Goal: Information Seeking & Learning: Learn about a topic

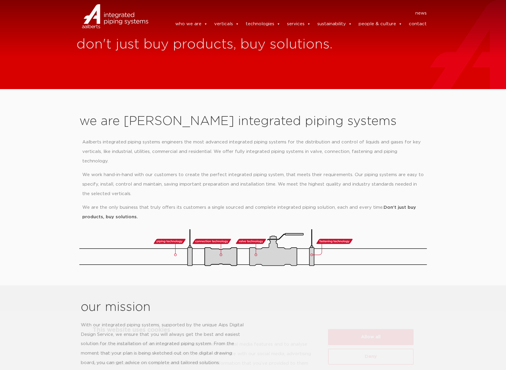
click at [184, 157] on div "Aalberts integrated piping systems engineers the most advanced integrated pipin…" at bounding box center [253, 180] width 342 height 84
click at [379, 309] on button "Allow all" at bounding box center [371, 311] width 86 height 16
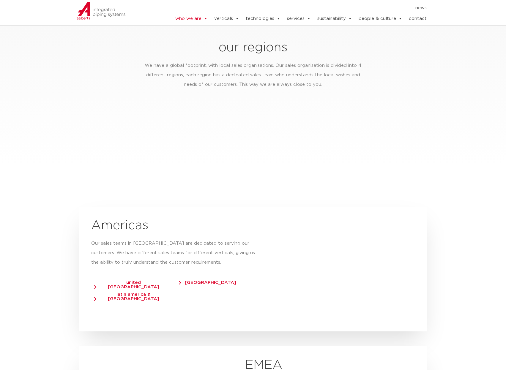
scroll to position [891, 0]
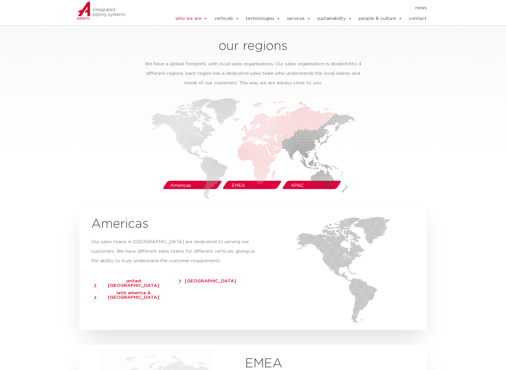
click at [197, 176] on img at bounding box center [253, 148] width 205 height 101
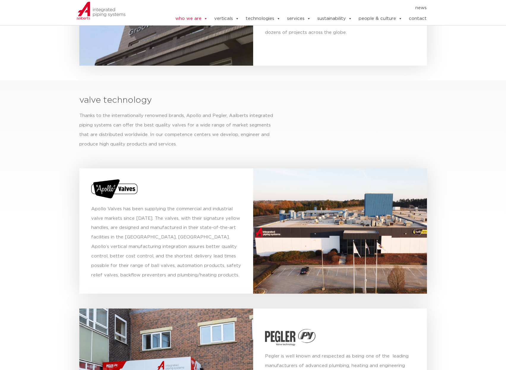
scroll to position [1842, 0]
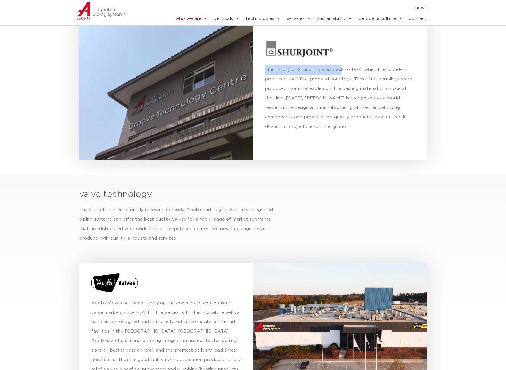
drag, startPoint x: 260, startPoint y: 63, endPoint x: 364, endPoint y: 58, distance: 103.8
click at [346, 59] on div "The history of Shurjoint dates back to 1974, when the founders produced their f…" at bounding box center [340, 88] width 174 height 144
click at [389, 65] on p "The history of Shurjoint dates back to 1974, when the founders produced their f…" at bounding box center [340, 98] width 150 height 67
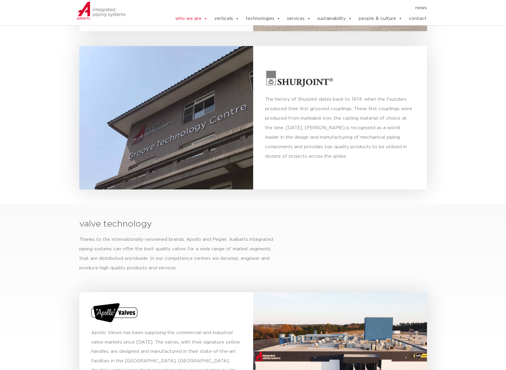
scroll to position [1664, 0]
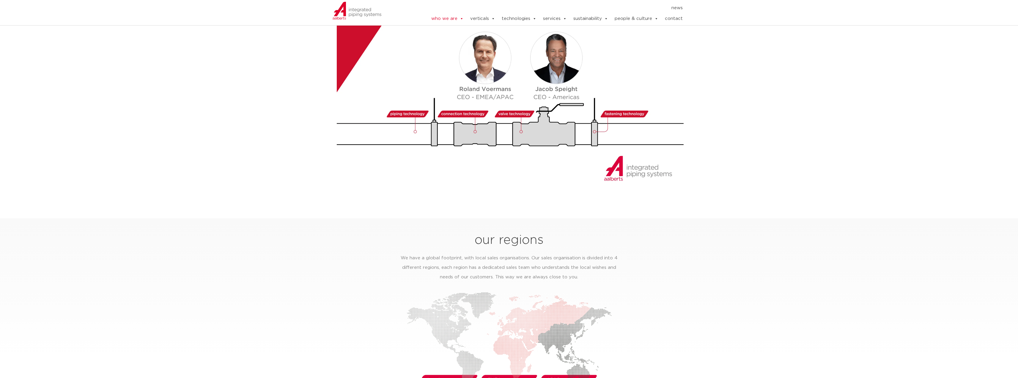
scroll to position [693, 0]
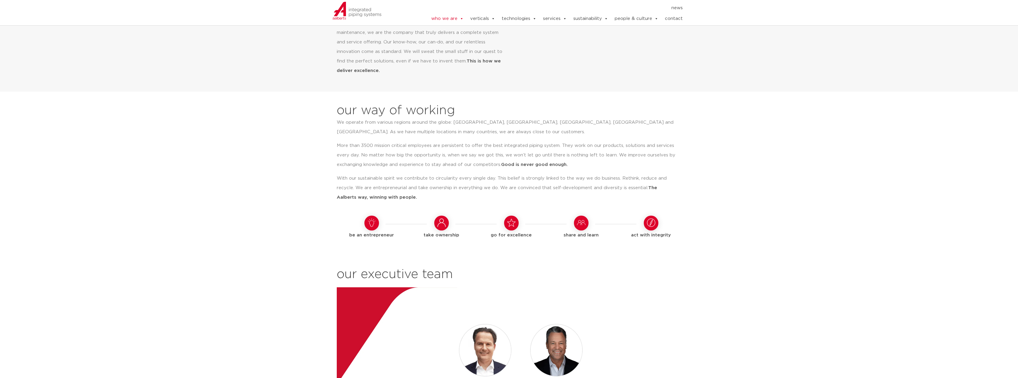
scroll to position [416, 0]
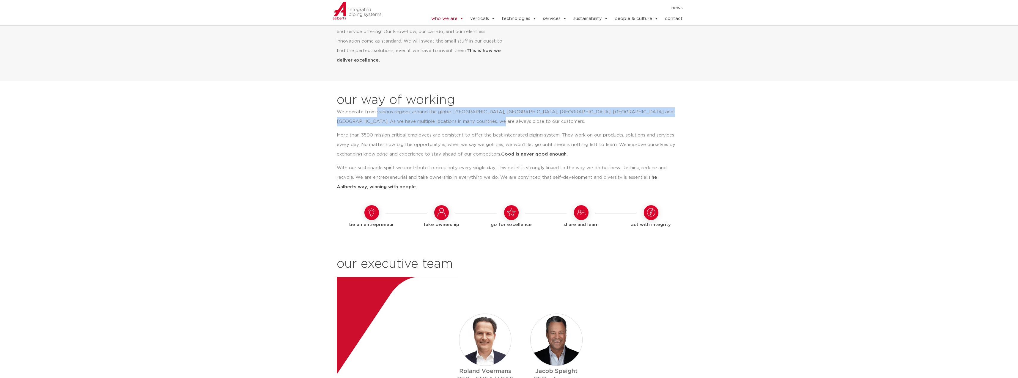
drag, startPoint x: 376, startPoint y: 98, endPoint x: 566, endPoint y: 114, distance: 191.1
click at [566, 114] on p "We operate from various regions around the globe: [GEOGRAPHIC_DATA], [GEOGRAPHI…" at bounding box center [507, 116] width 340 height 19
click at [567, 114] on p "We operate from various regions around the globe: [GEOGRAPHIC_DATA], [GEOGRAPHI…" at bounding box center [507, 116] width 340 height 19
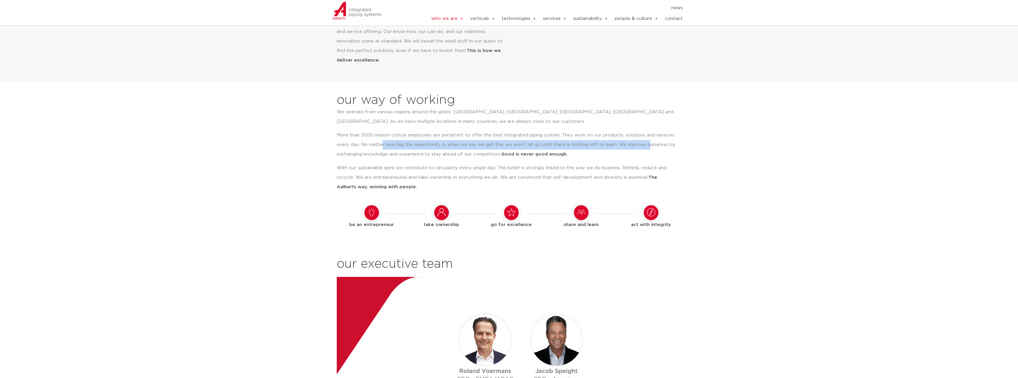
drag, startPoint x: 380, startPoint y: 132, endPoint x: 644, endPoint y: 136, distance: 263.9
click at [643, 135] on p "More than 3500 mission critical employees are persistent to offer the best inte…" at bounding box center [507, 144] width 340 height 29
click at [644, 136] on p "More than 3500 mission critical employees are persistent to offer the best inte…" at bounding box center [507, 144] width 340 height 29
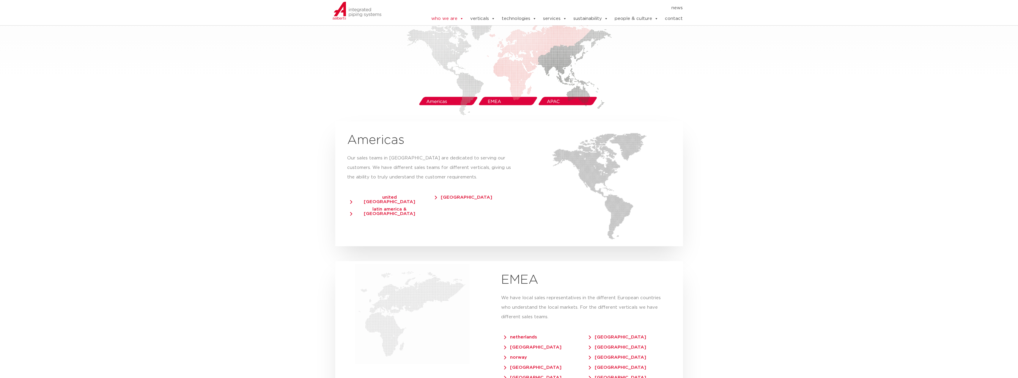
scroll to position [981, 0]
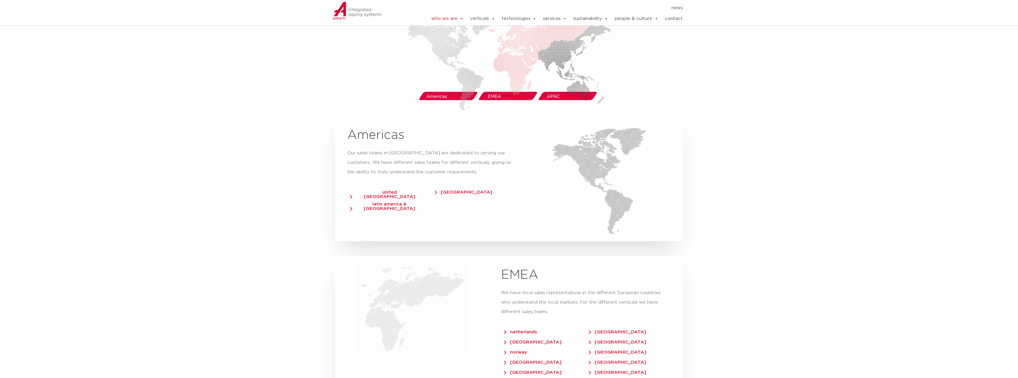
click at [433, 83] on img at bounding box center [508, 59] width 205 height 101
click at [485, 68] on img at bounding box center [508, 59] width 205 height 101
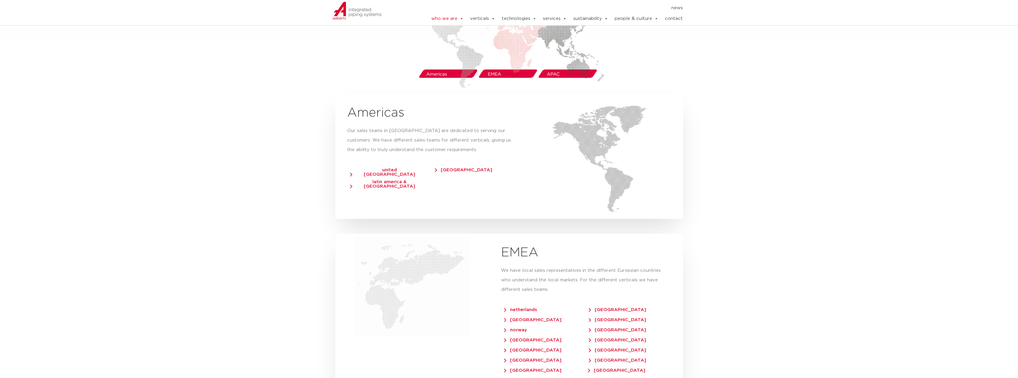
scroll to position [921, 0]
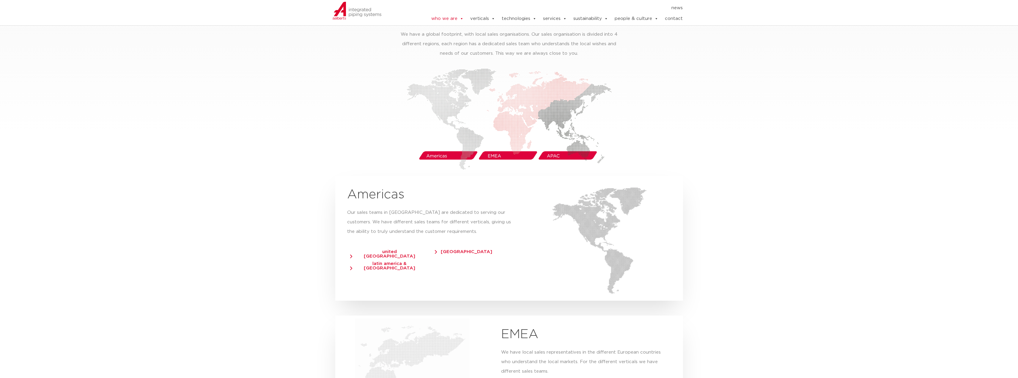
click at [400, 249] on span "united [GEOGRAPHIC_DATA]" at bounding box center [386, 253] width 73 height 9
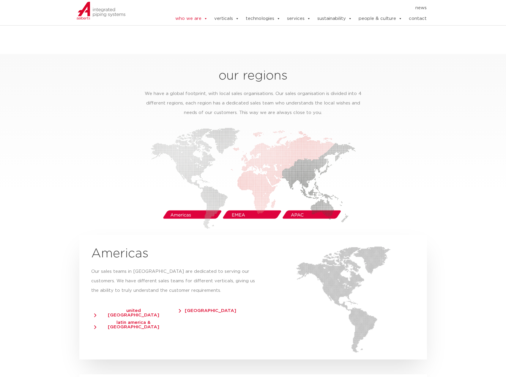
scroll to position [1040, 0]
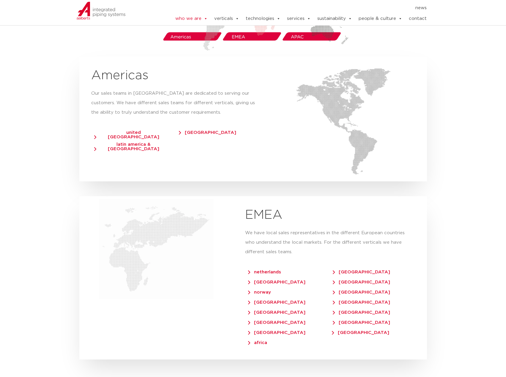
click at [404, 213] on h2 "EMEA" at bounding box center [330, 215] width 170 height 14
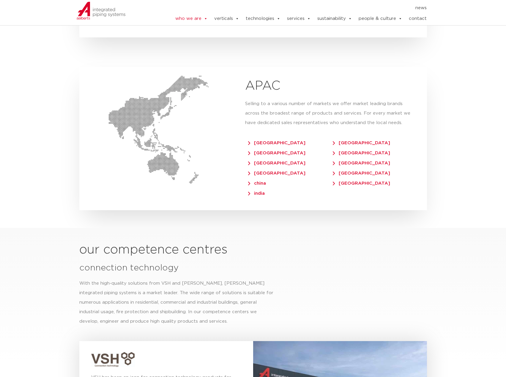
scroll to position [1349, 0]
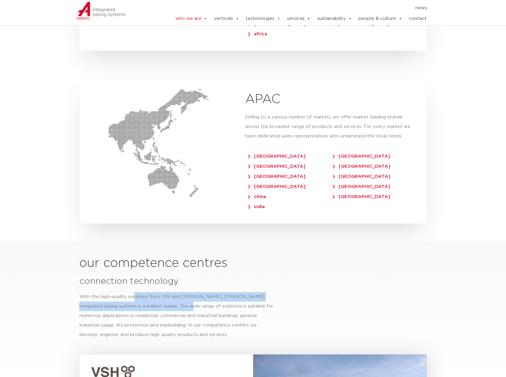
drag, startPoint x: 131, startPoint y: 287, endPoint x: 182, endPoint y: 291, distance: 50.6
click at [172, 293] on div "With the high-quality solutions from VSH and [PERSON_NAME], [PERSON_NAME] integ…" at bounding box center [176, 316] width 195 height 48
click at [190, 292] on div "With the high-quality solutions from VSH and [PERSON_NAME], [PERSON_NAME] integ…" at bounding box center [176, 316] width 195 height 48
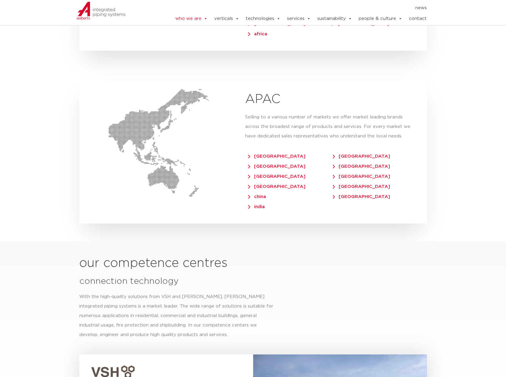
drag, startPoint x: 209, startPoint y: 292, endPoint x: 164, endPoint y: 291, distance: 44.9
click at [204, 292] on div "With the high-quality solutions from VSH and [PERSON_NAME], [PERSON_NAME] integ…" at bounding box center [176, 316] width 195 height 48
click at [126, 303] on div "With the high-quality solutions from VSH and [PERSON_NAME], [PERSON_NAME] integ…" at bounding box center [176, 316] width 195 height 48
drag, startPoint x: 122, startPoint y: 305, endPoint x: 212, endPoint y: 304, distance: 89.7
click at [212, 304] on div "With the high-quality solutions from VSH and [PERSON_NAME], [PERSON_NAME] integ…" at bounding box center [176, 316] width 195 height 48
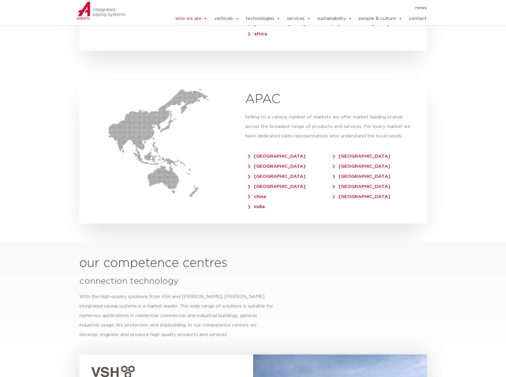
click at [232, 300] on div "With the high-quality solutions from VSH and [PERSON_NAME], [PERSON_NAME] integ…" at bounding box center [176, 316] width 195 height 48
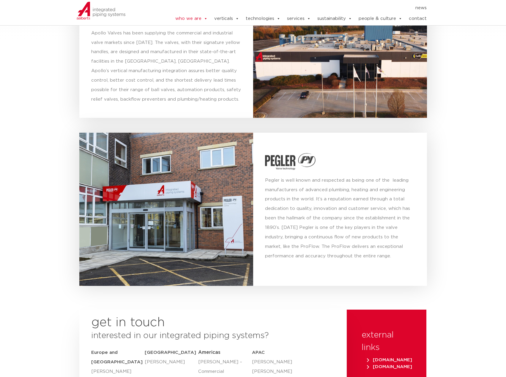
scroll to position [2114, 0]
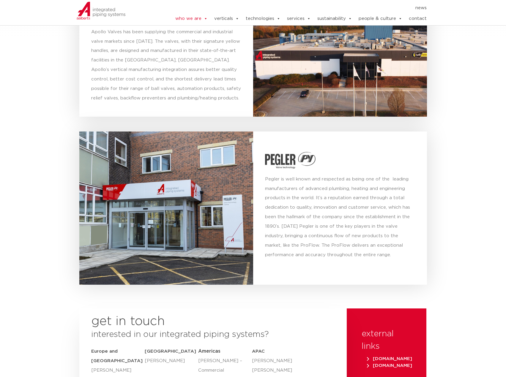
click at [434, 93] on section "valve technology Thanks to the internationally renowned brands, Apollo and Pegl…" at bounding box center [253, 102] width 506 height 399
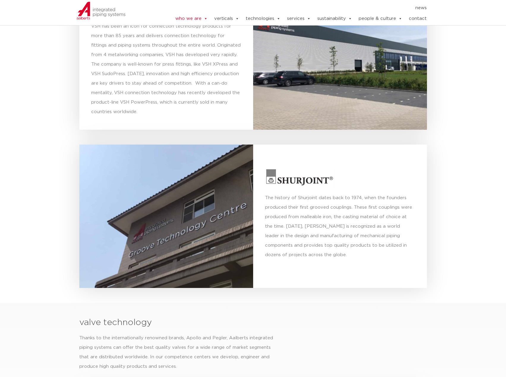
scroll to position [1703, 0]
